Goal: Task Accomplishment & Management: Use online tool/utility

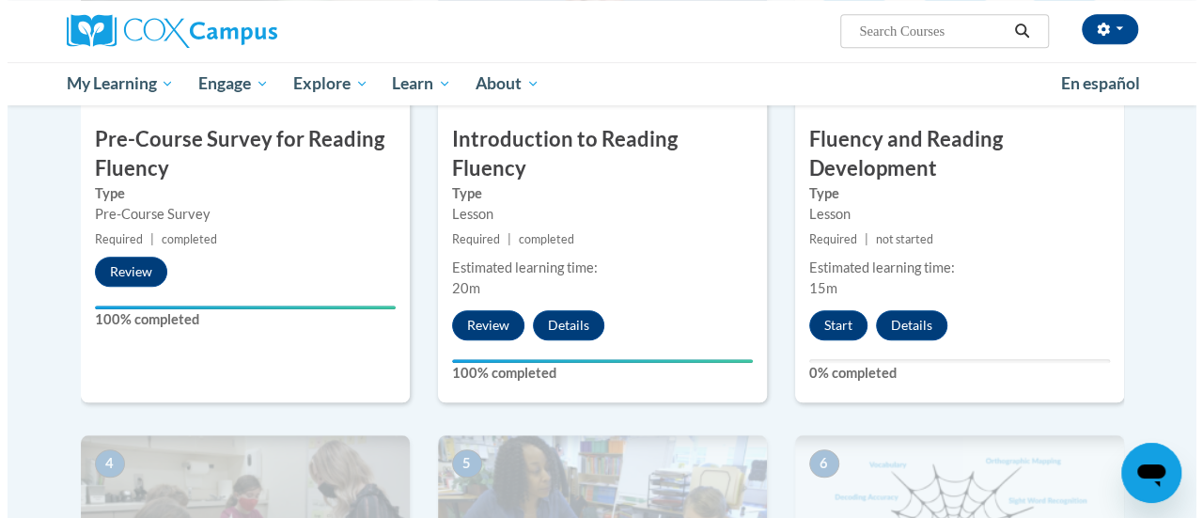
scroll to position [575, 0]
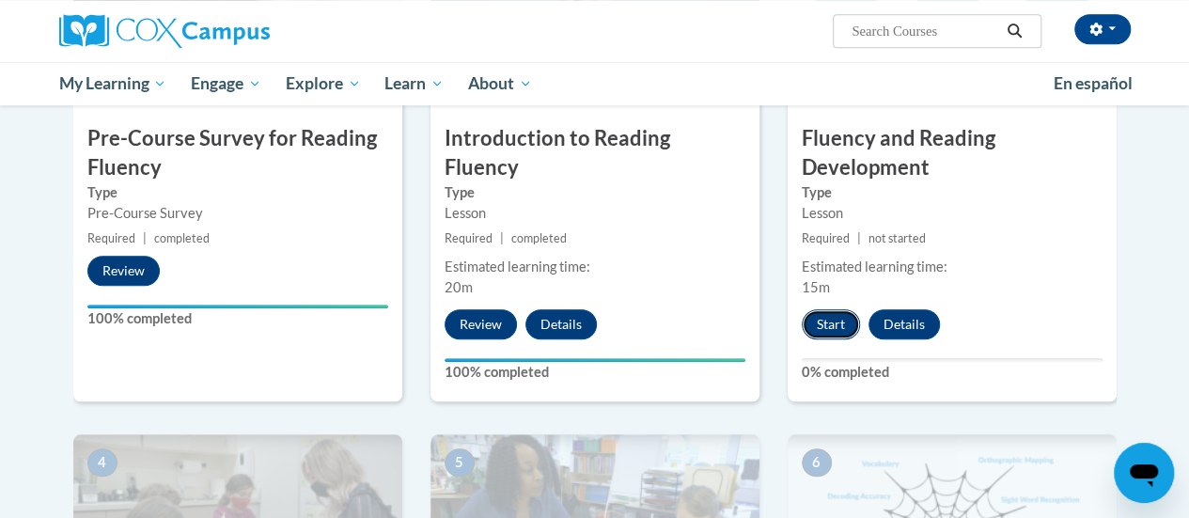
click at [831, 325] on button "Start" at bounding box center [830, 324] width 58 height 30
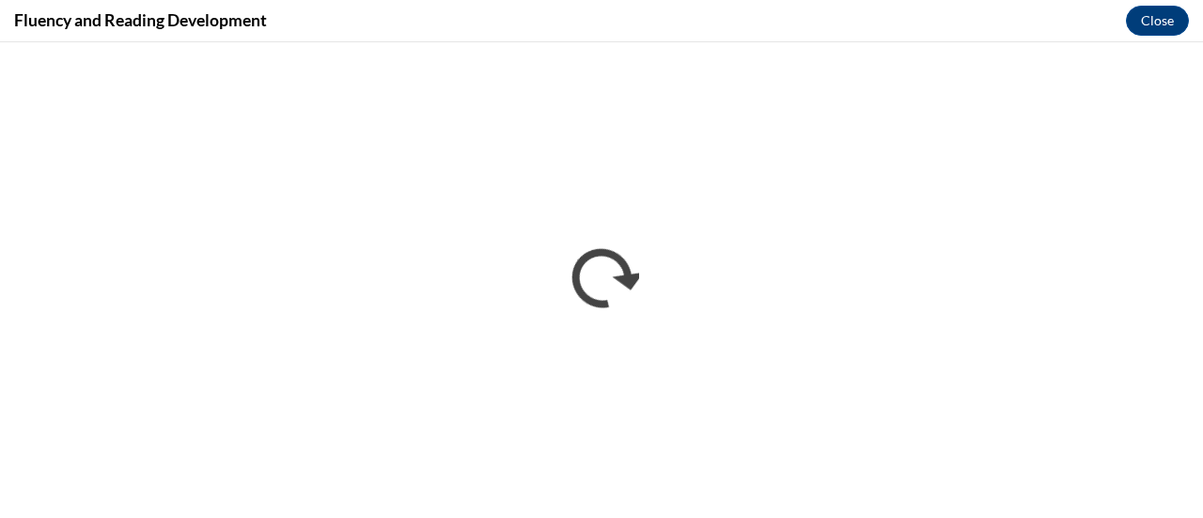
scroll to position [0, 0]
